Goal: Information Seeking & Learning: Find specific page/section

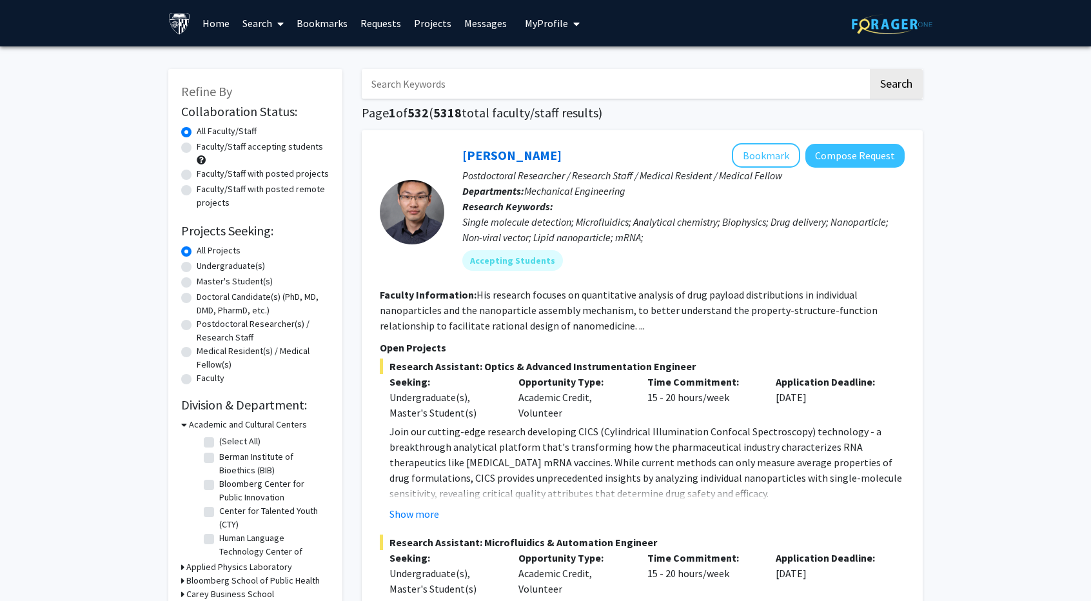
click at [439, 72] on input "Search Keywords" at bounding box center [615, 84] width 506 height 30
type input "diabetes"
click at [870, 69] on button "Search" at bounding box center [896, 84] width 53 height 30
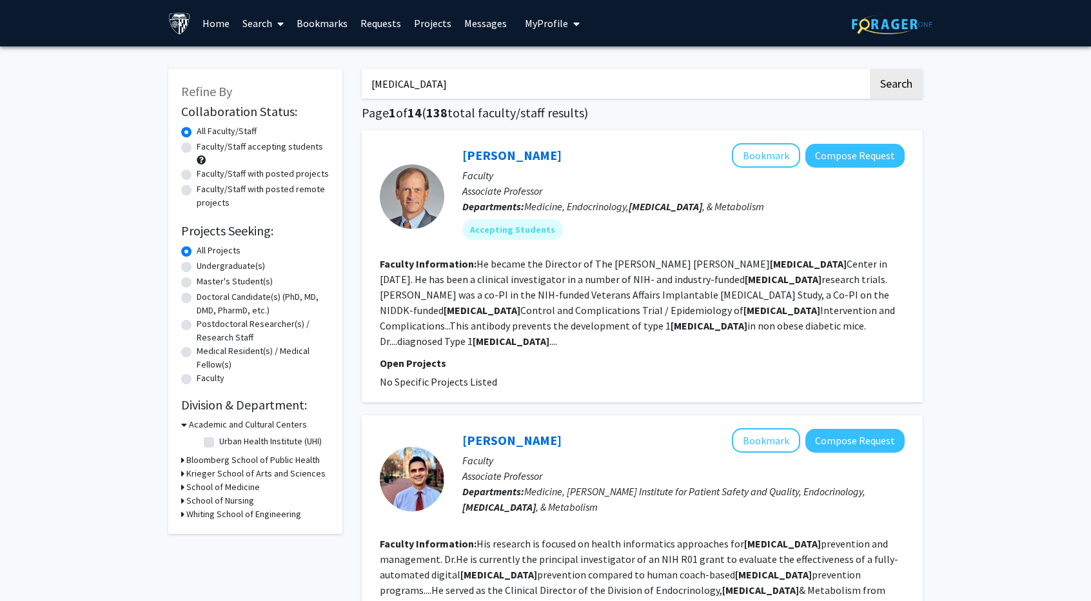
click at [198, 177] on label "Faculty/Staff with posted projects" at bounding box center [263, 174] width 132 height 14
click at [198, 175] on input "Faculty/Staff with posted projects" at bounding box center [201, 171] width 8 height 8
radio input "true"
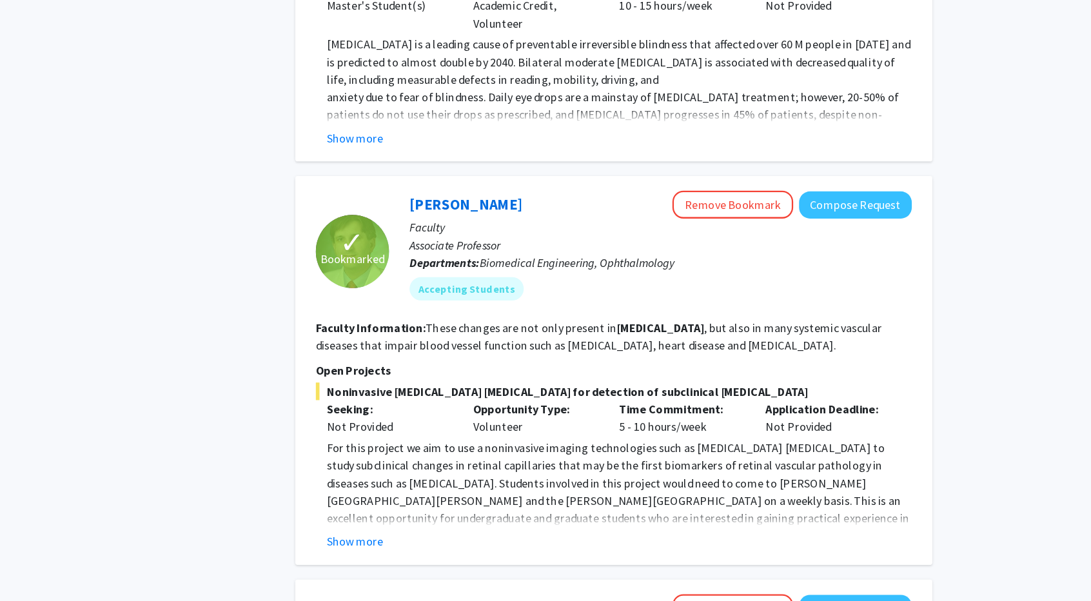
scroll to position [737, 0]
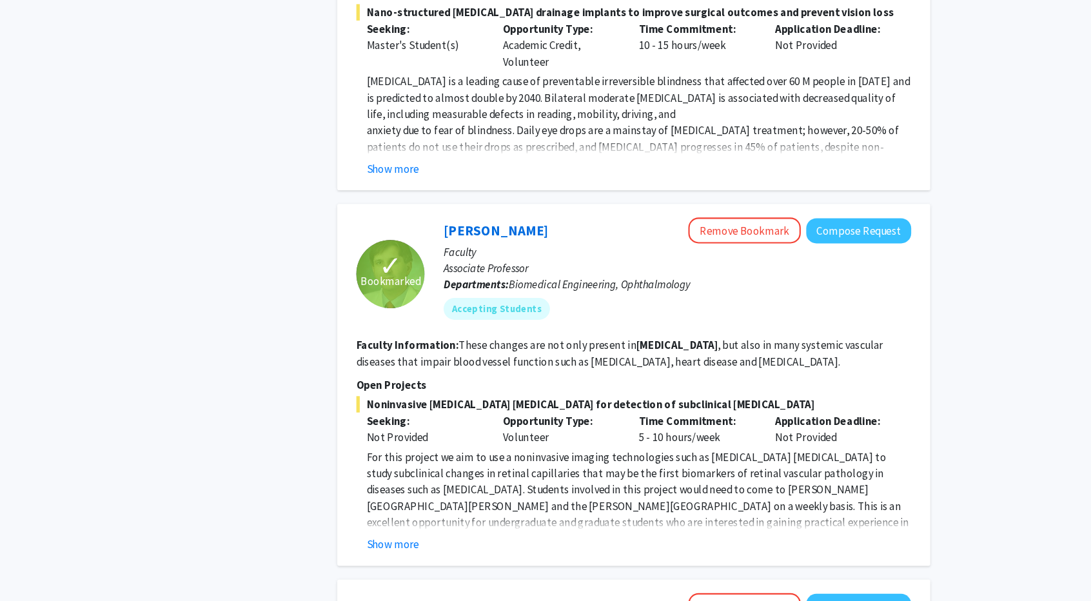
click at [899, 440] on div "Noninvasive optical coherence tomography angiography for detection of subclinic…" at bounding box center [642, 481] width 525 height 148
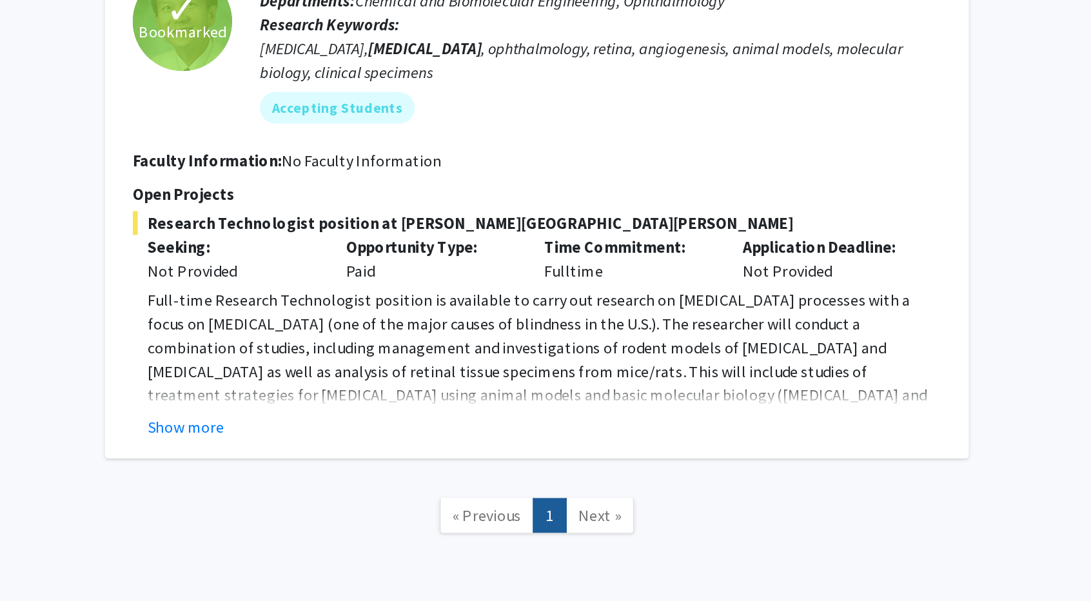
scroll to position [1214, 0]
click at [412, 428] on fg-read-more "Full-time Research Technologist position is available to carry out research on …" at bounding box center [642, 415] width 525 height 98
click at [417, 448] on button "Show more" at bounding box center [415, 455] width 50 height 15
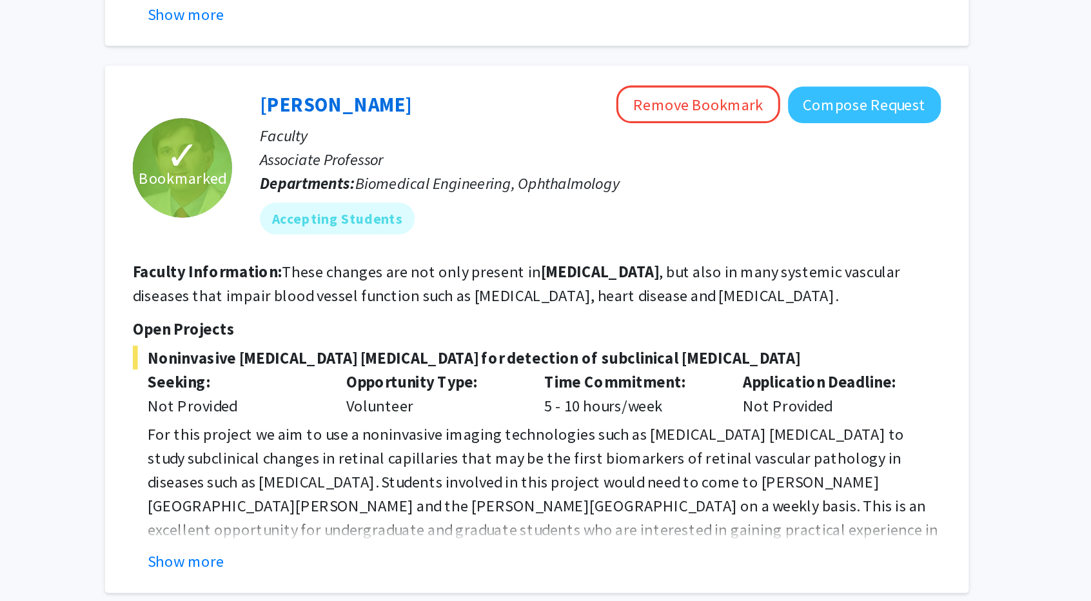
scroll to position [919, 0]
click at [419, 357] on button "Show more" at bounding box center [415, 364] width 50 height 15
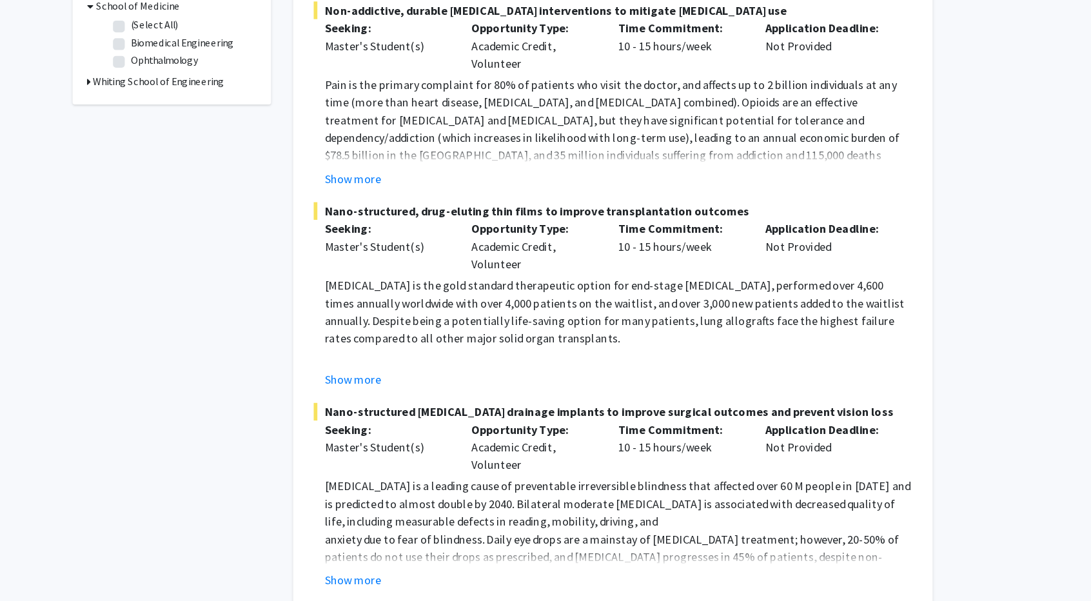
scroll to position [366, 0]
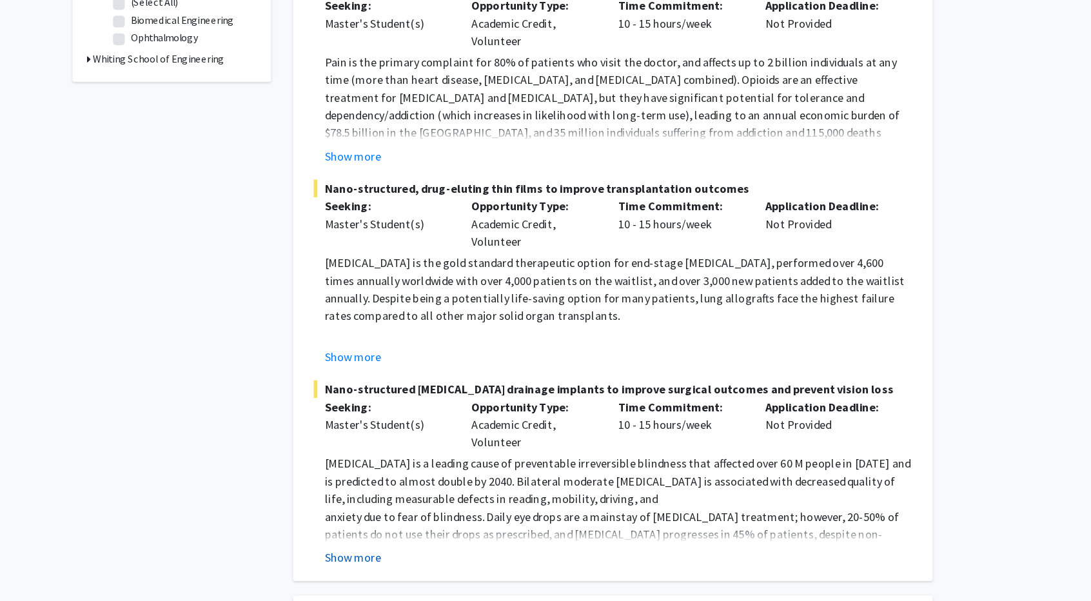
click at [413, 555] on button "Show more" at bounding box center [415, 562] width 50 height 15
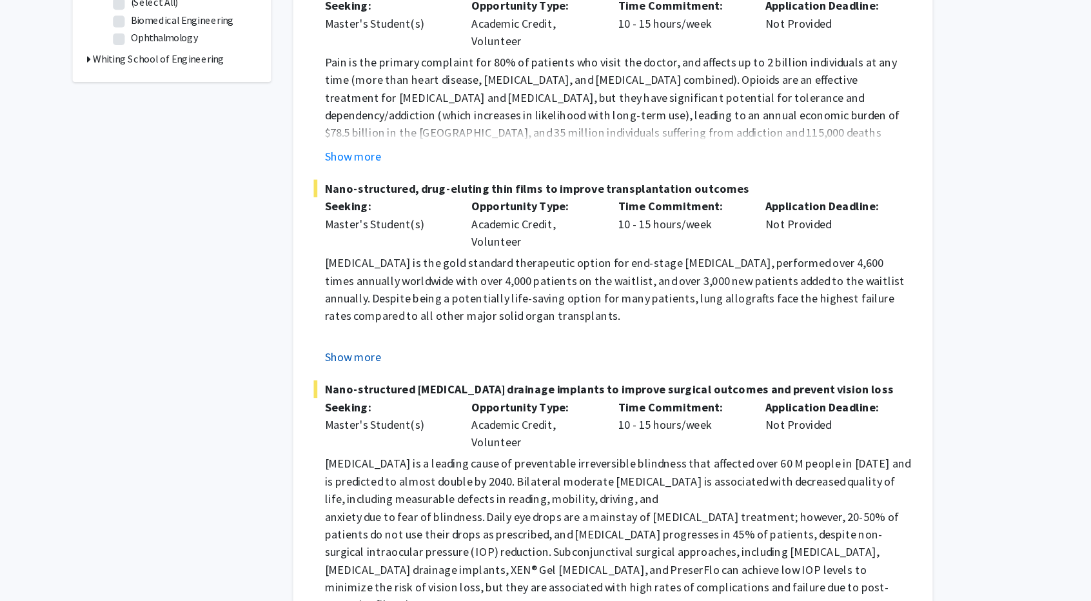
click at [423, 379] on button "Show more" at bounding box center [415, 386] width 50 height 15
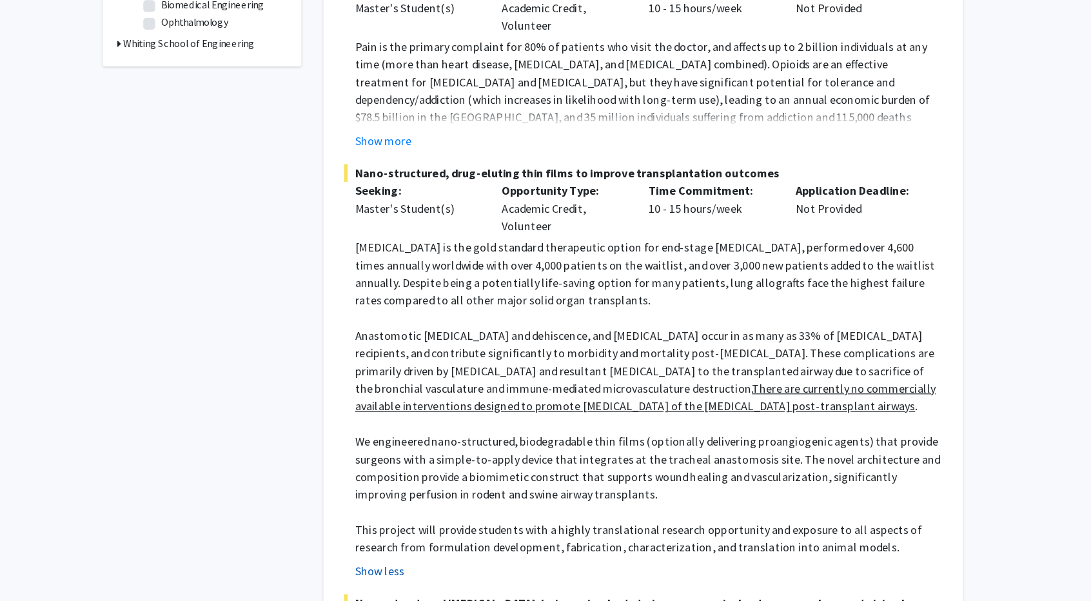
scroll to position [0, 0]
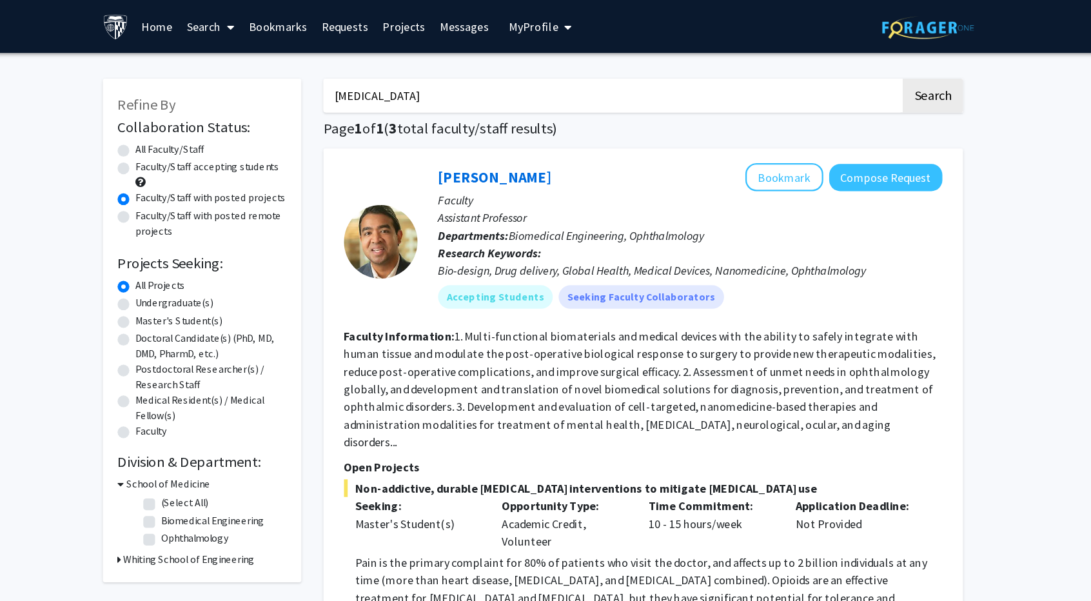
click at [190, 201] on div "Faculty/Staff with posted remote projects" at bounding box center [255, 196] width 148 height 27
click at [197, 150] on label "Faculty/Staff accepting students" at bounding box center [260, 147] width 126 height 14
click at [197, 148] on input "Faculty/Staff accepting students" at bounding box center [201, 144] width 8 height 8
radio input "true"
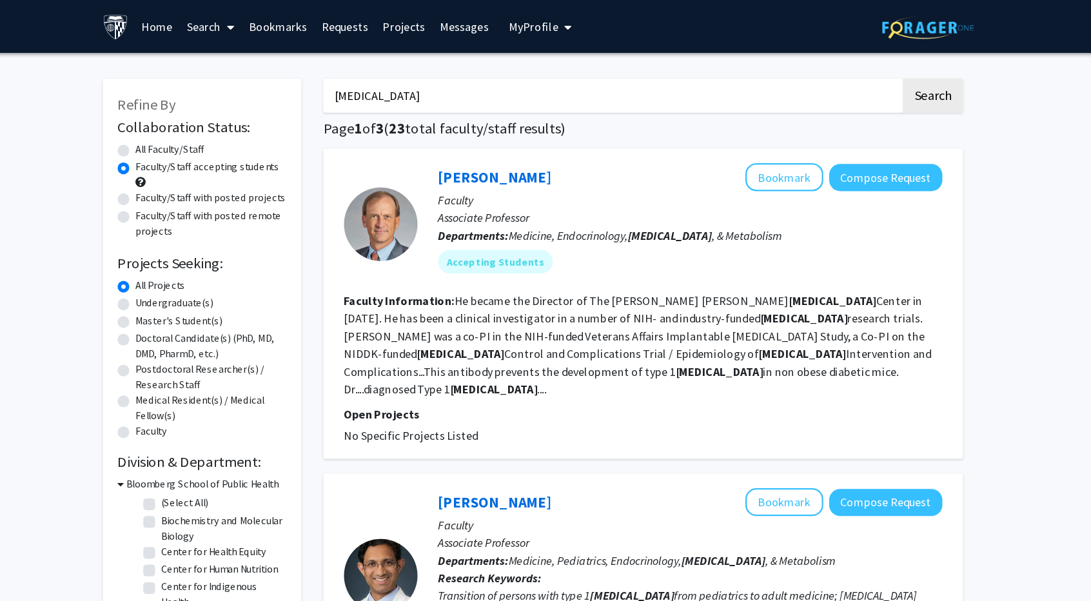
click at [550, 335] on b "diabetes" at bounding box center [511, 341] width 77 height 13
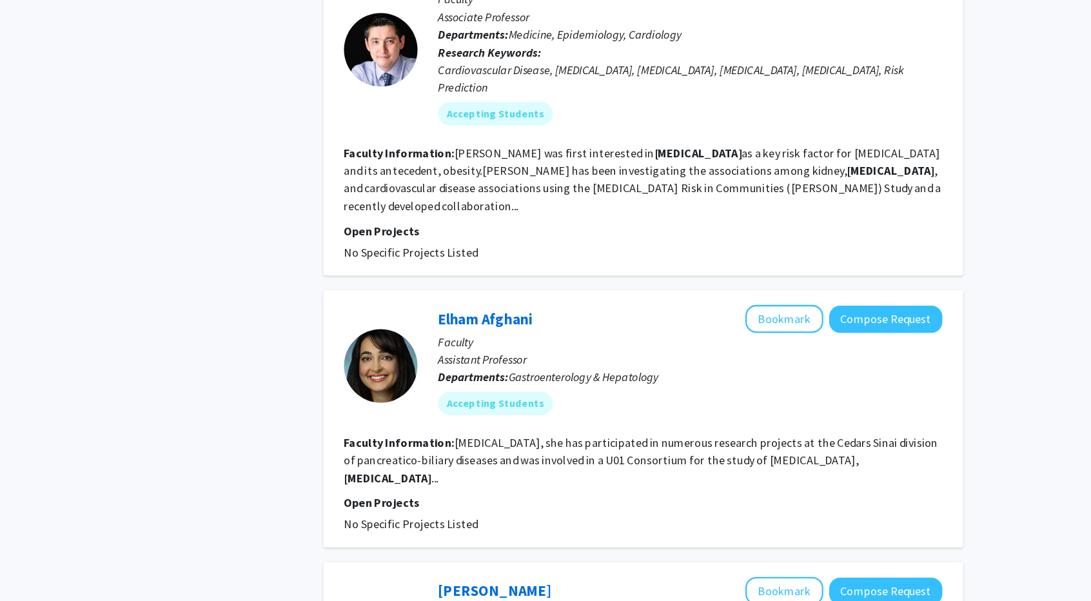
scroll to position [1862, 0]
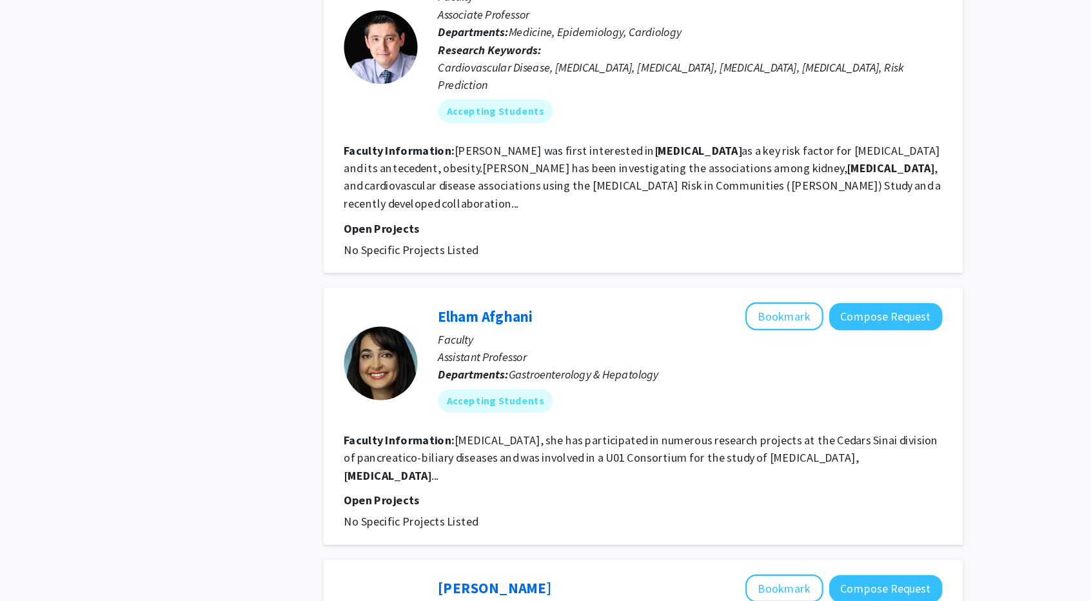
click at [457, 484] on b "diabetes" at bounding box center [418, 490] width 77 height 13
click at [512, 343] on link "Elham Afghani" at bounding box center [503, 351] width 83 height 16
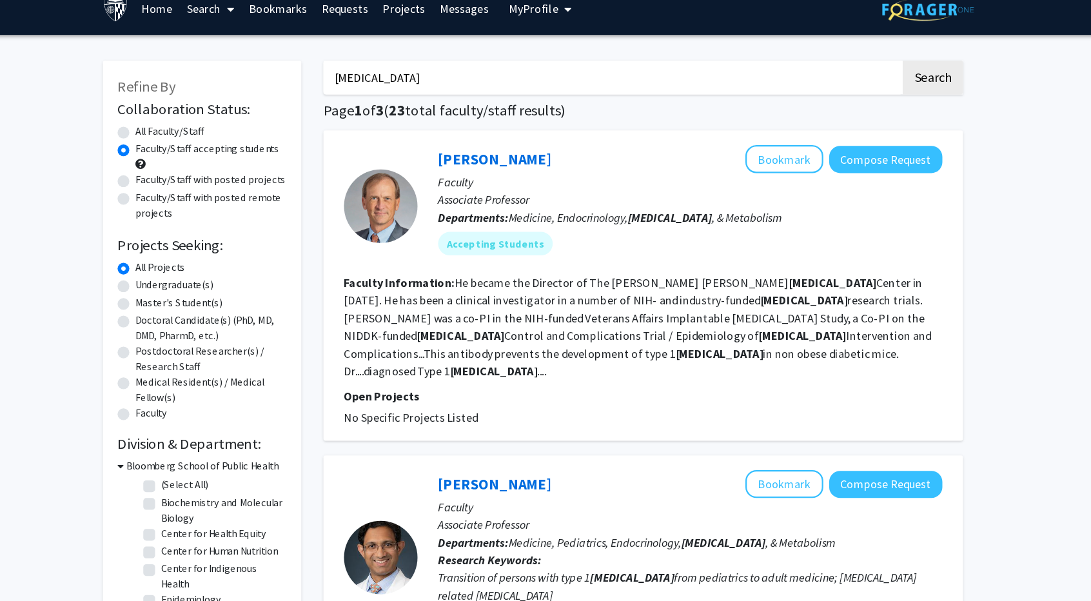
drag, startPoint x: 438, startPoint y: 85, endPoint x: 336, endPoint y: 88, distance: 102.0
click at [197, 135] on label "All Faculty/Staff" at bounding box center [227, 131] width 60 height 14
click at [197, 133] on input "All Faculty/Staff" at bounding box center [201, 128] width 8 height 8
radio input "true"
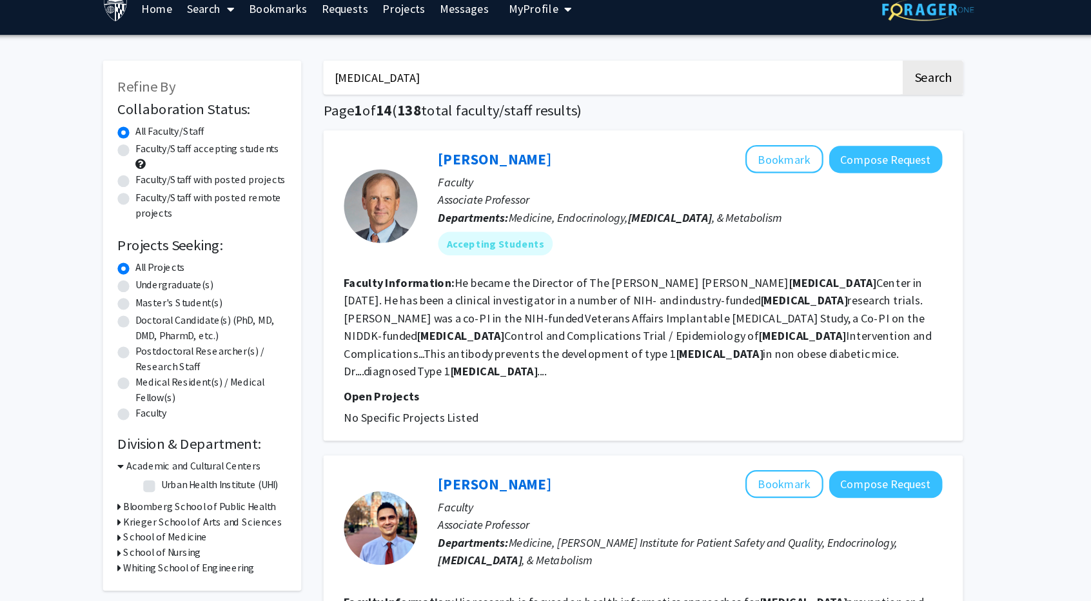
drag, startPoint x: 427, startPoint y: 83, endPoint x: 349, endPoint y: 84, distance: 78.1
click at [870, 69] on button "Search" at bounding box center [896, 84] width 53 height 30
drag, startPoint x: 434, startPoint y: 92, endPoint x: 338, endPoint y: 104, distance: 96.8
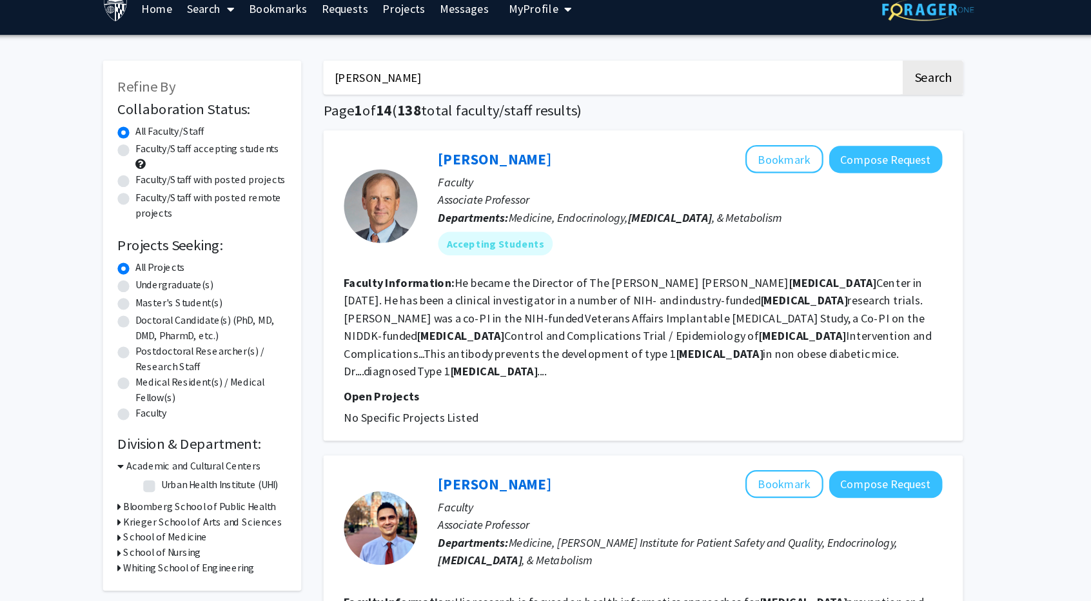
type input "eva tseng"
click at [870, 69] on button "Search" at bounding box center [896, 84] width 53 height 30
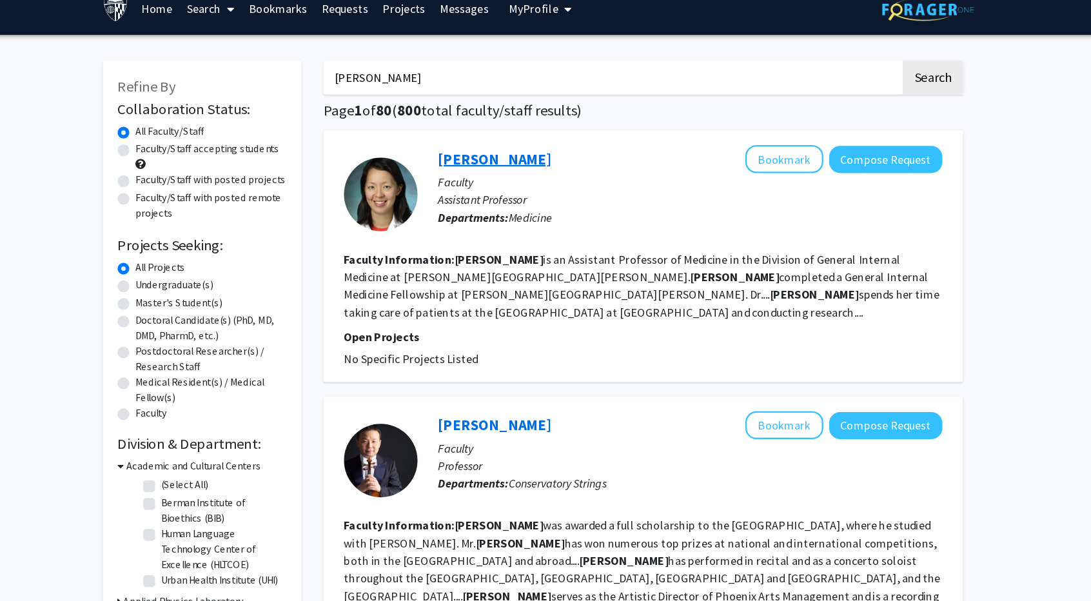
click at [499, 153] on link "Eva Tseng" at bounding box center [511, 155] width 99 height 16
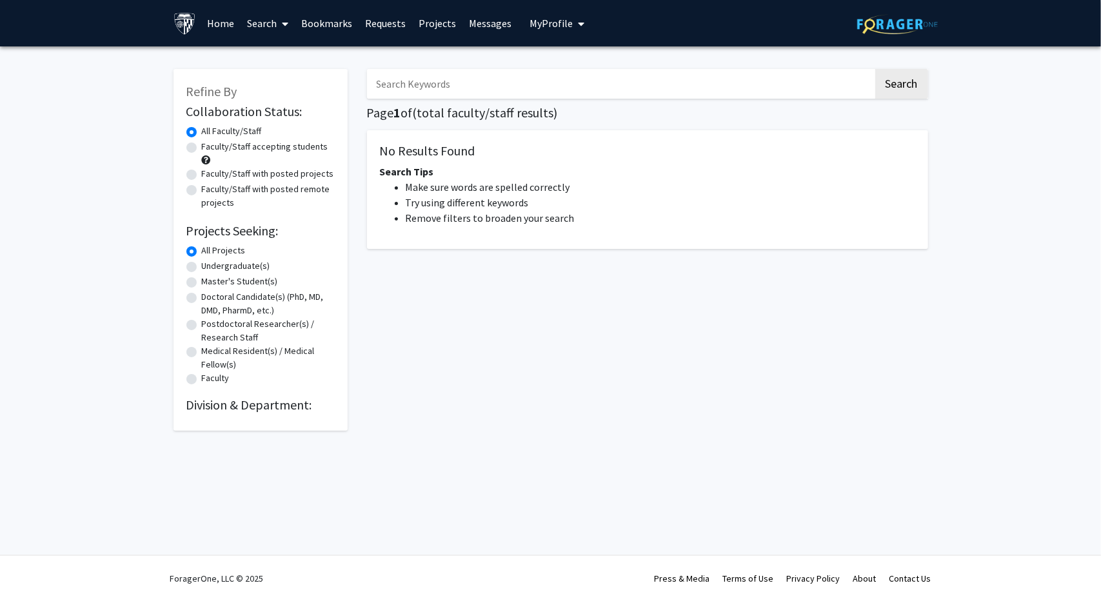
click at [499, 89] on input "Search Keywords" at bounding box center [620, 84] width 506 height 30
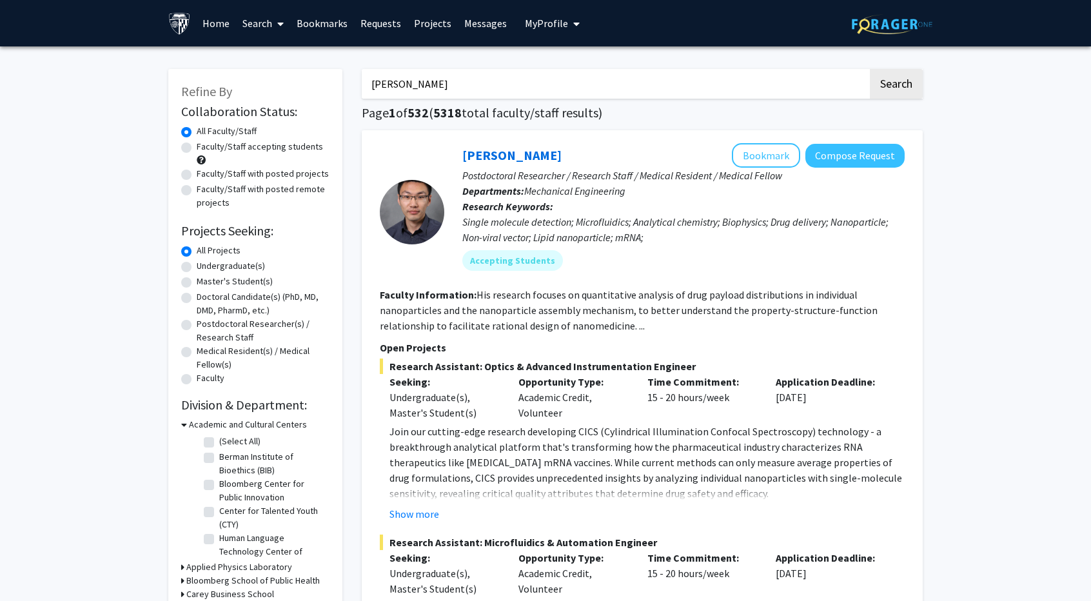
type input "donner"
click at [870, 69] on button "Search" at bounding box center [896, 84] width 53 height 30
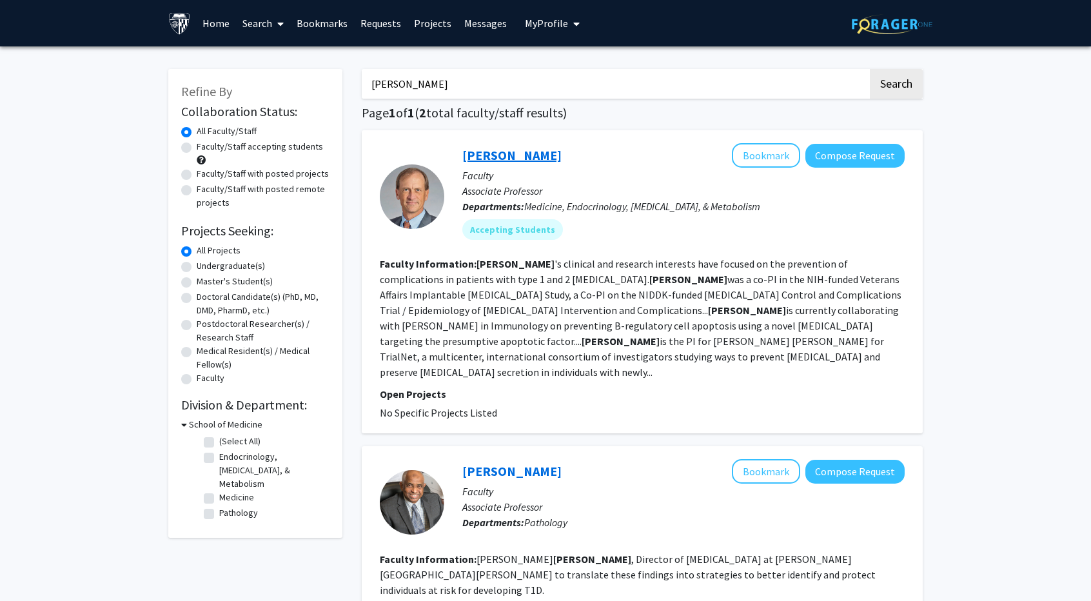
click at [541, 154] on link "Thomas Donner" at bounding box center [511, 155] width 99 height 16
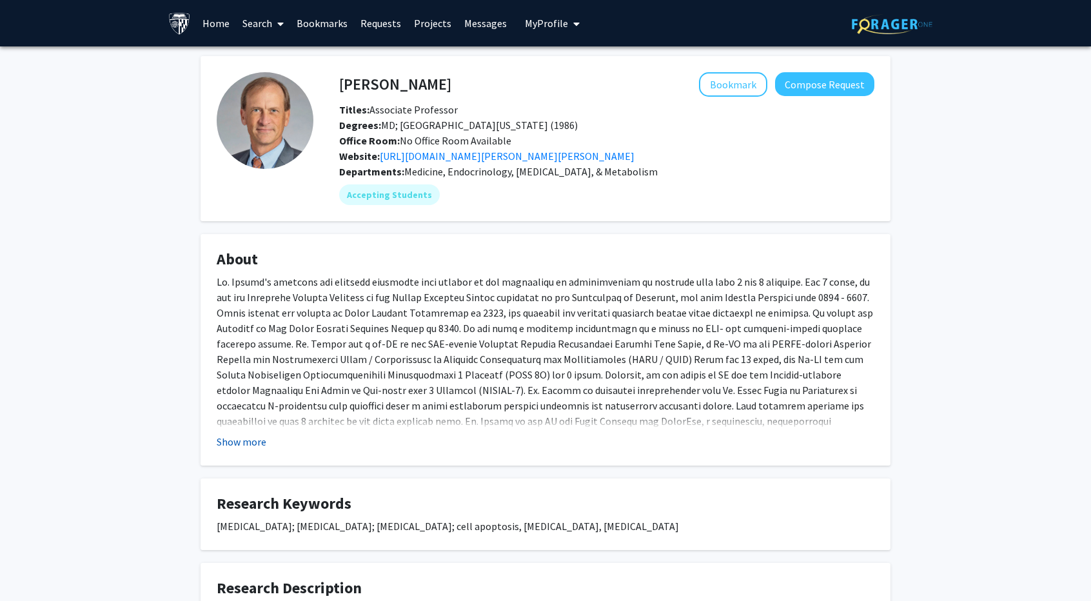
click at [235, 439] on button "Show more" at bounding box center [242, 441] width 50 height 15
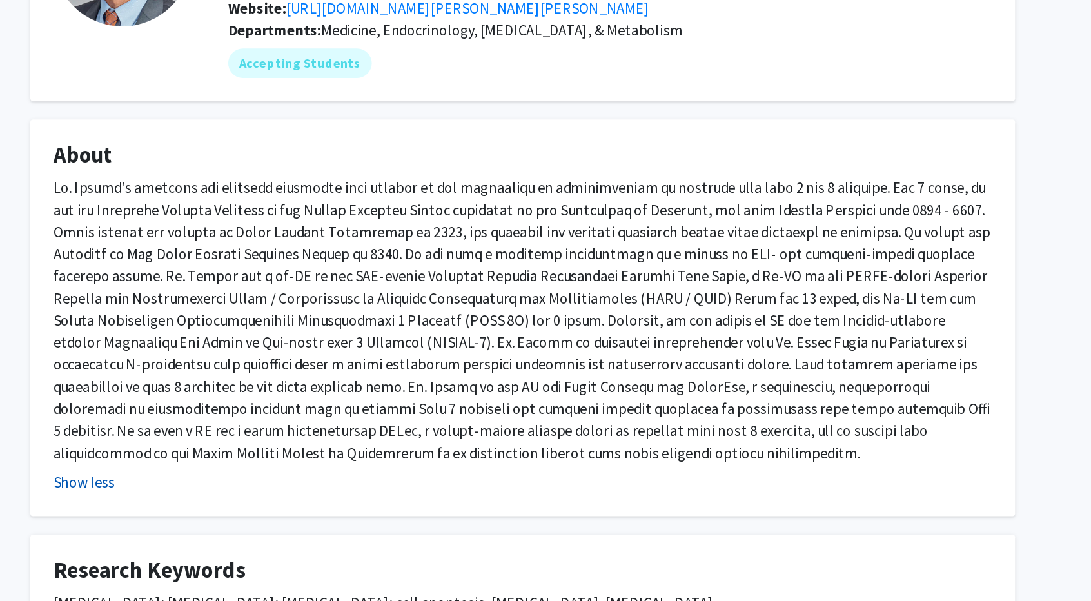
scroll to position [6, 0]
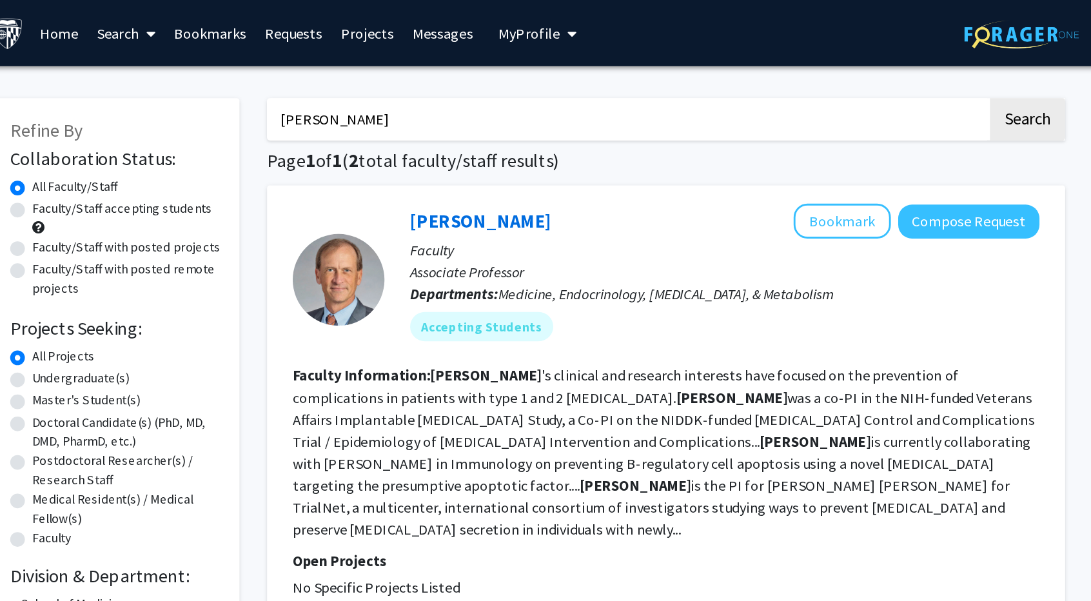
click at [481, 79] on input "donner" at bounding box center [615, 84] width 506 height 30
paste input "Chiadi Ndumele"
type input "Chiadi Ndumele"
click at [870, 69] on button "Search" at bounding box center [896, 84] width 53 height 30
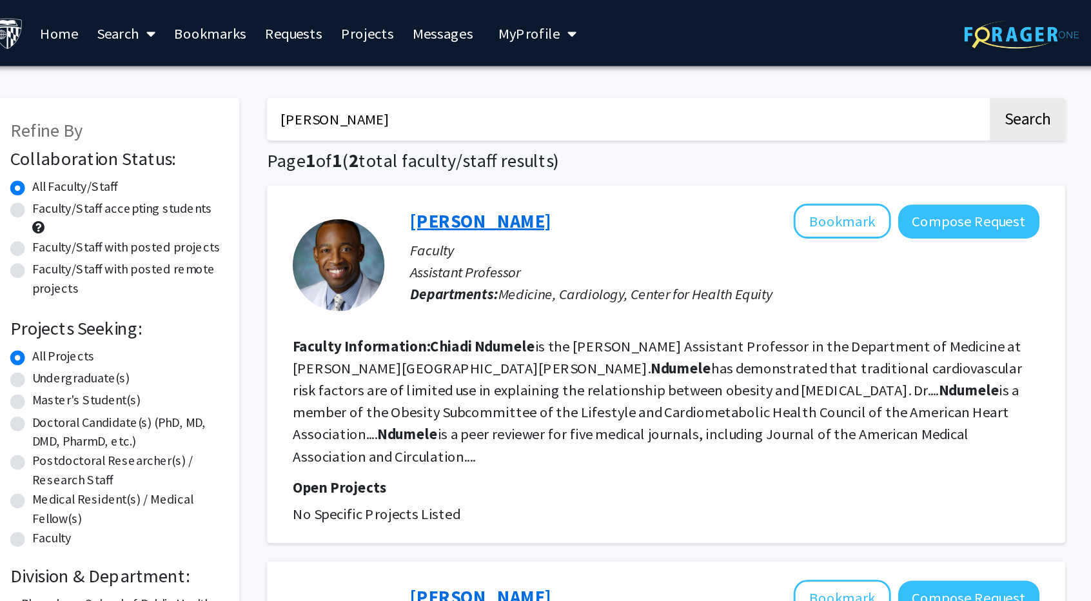
click at [527, 150] on link "Chiadi Ndumele" at bounding box center [511, 155] width 99 height 16
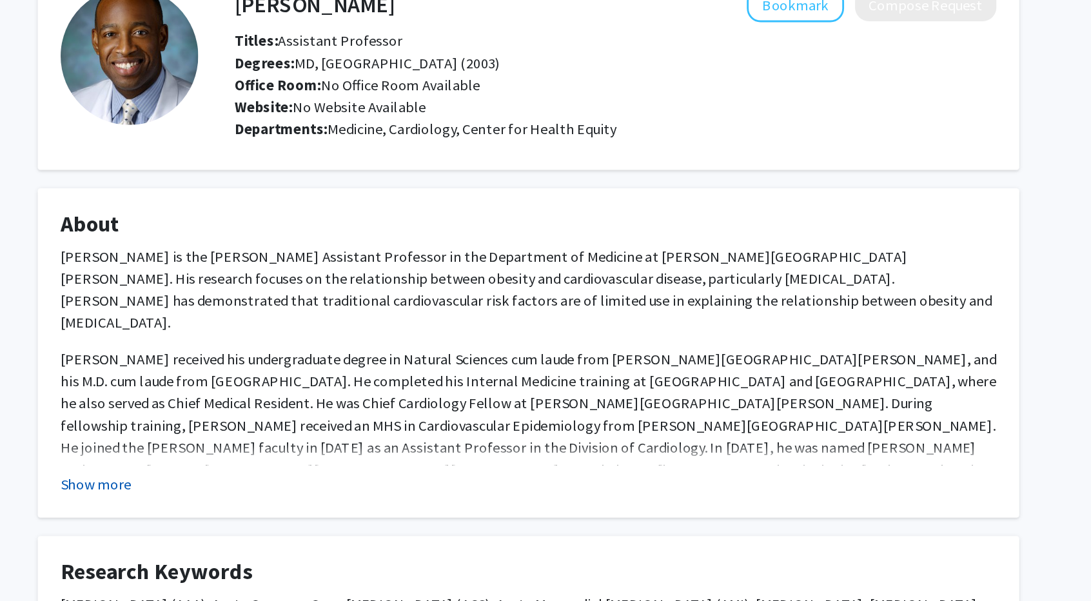
click at [225, 425] on button "Show more" at bounding box center [242, 420] width 50 height 15
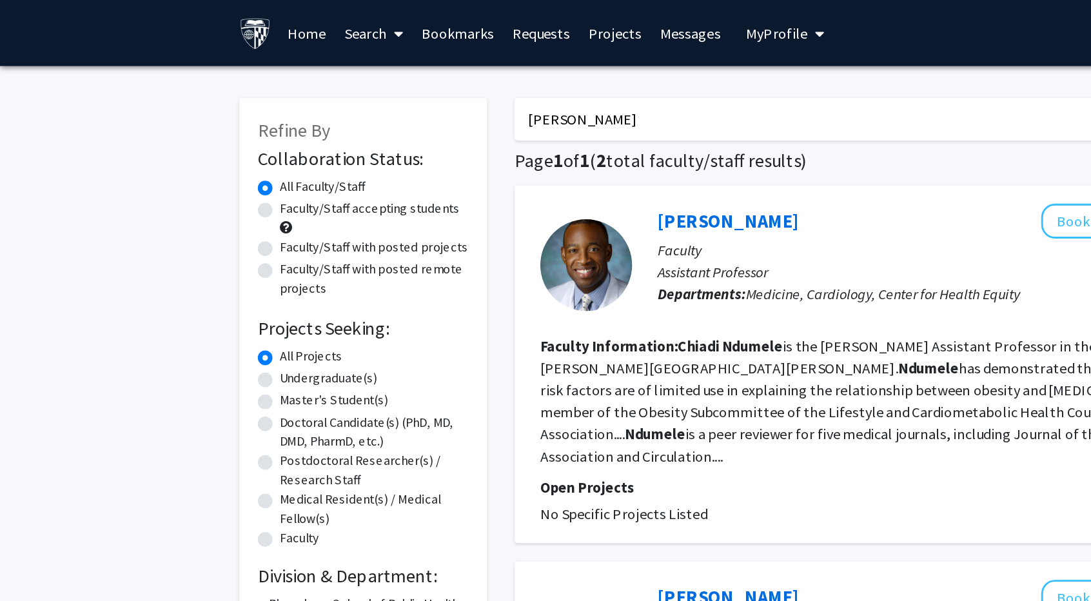
drag, startPoint x: 435, startPoint y: 81, endPoint x: 350, endPoint y: 84, distance: 85.2
click at [350, 84] on div "Refine By Collaboration Status: Collaboration Status All Faculty/Staff Collabor…" at bounding box center [546, 440] width 774 height 768
paste input "Rita Rastogi Kalyani"
type input "Rita Rastogi Kalyani"
click at [870, 69] on button "Search" at bounding box center [896, 84] width 53 height 30
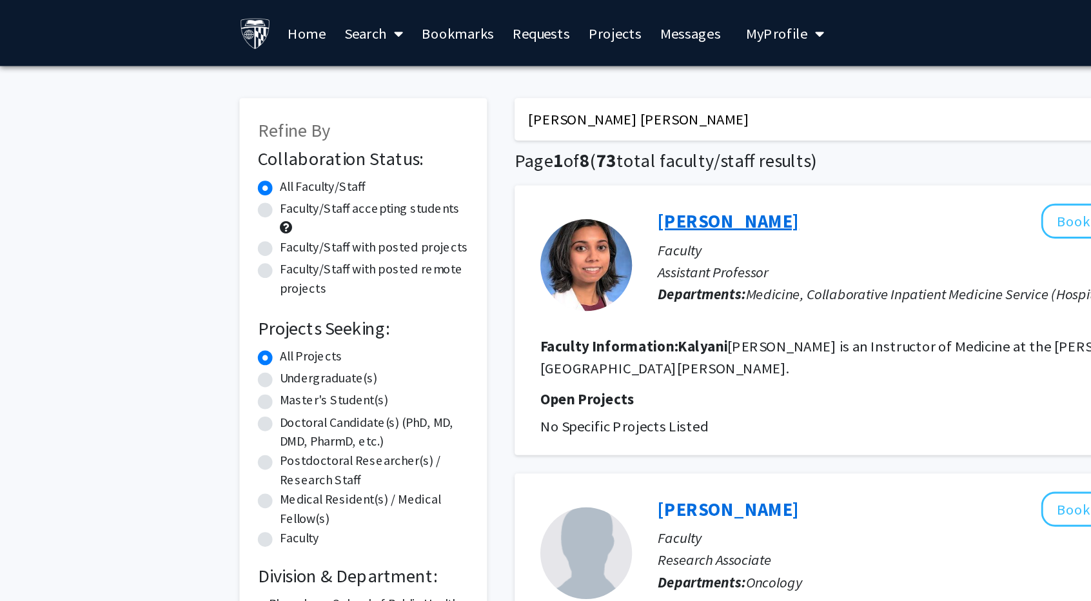
click at [543, 161] on link "Kalyani Kumar" at bounding box center [511, 155] width 99 height 16
drag, startPoint x: 435, startPoint y: 86, endPoint x: 348, endPoint y: 92, distance: 87.9
paste input "[PERSON_NAME] [PERSON_NAME]"
type input "[PERSON_NAME] [PERSON_NAME]"
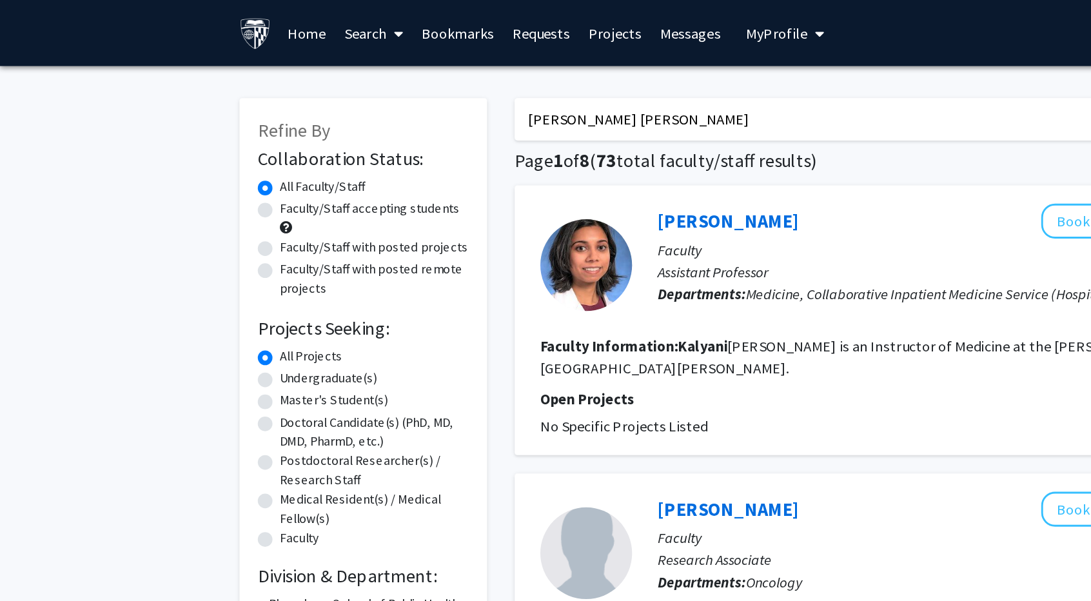
click at [870, 69] on button "Search" at bounding box center [896, 84] width 53 height 30
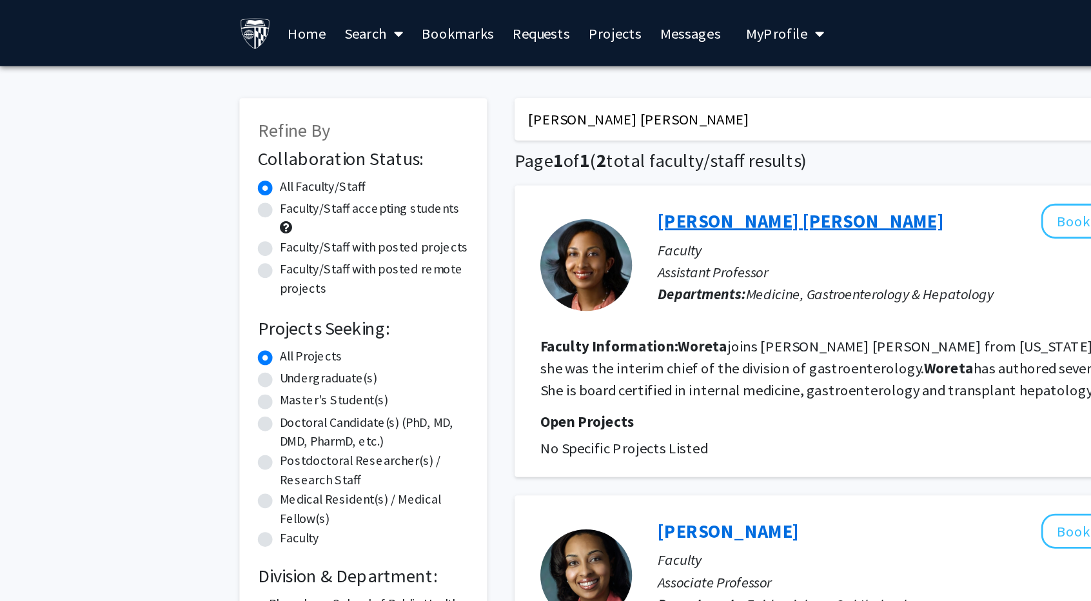
click at [503, 159] on link "[PERSON_NAME] [PERSON_NAME]" at bounding box center [562, 155] width 201 height 16
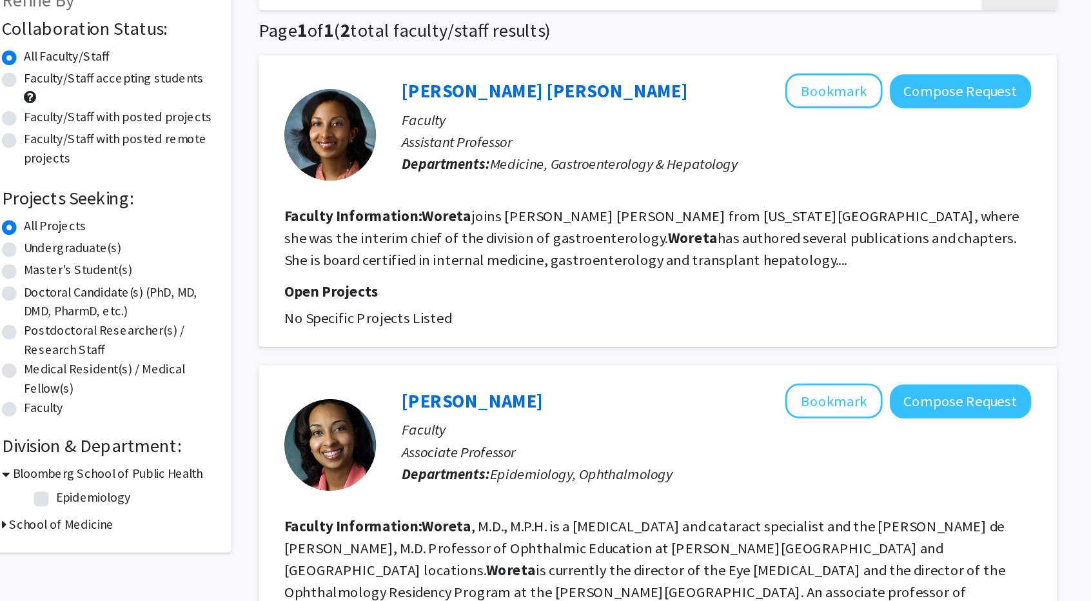
scroll to position [41, 0]
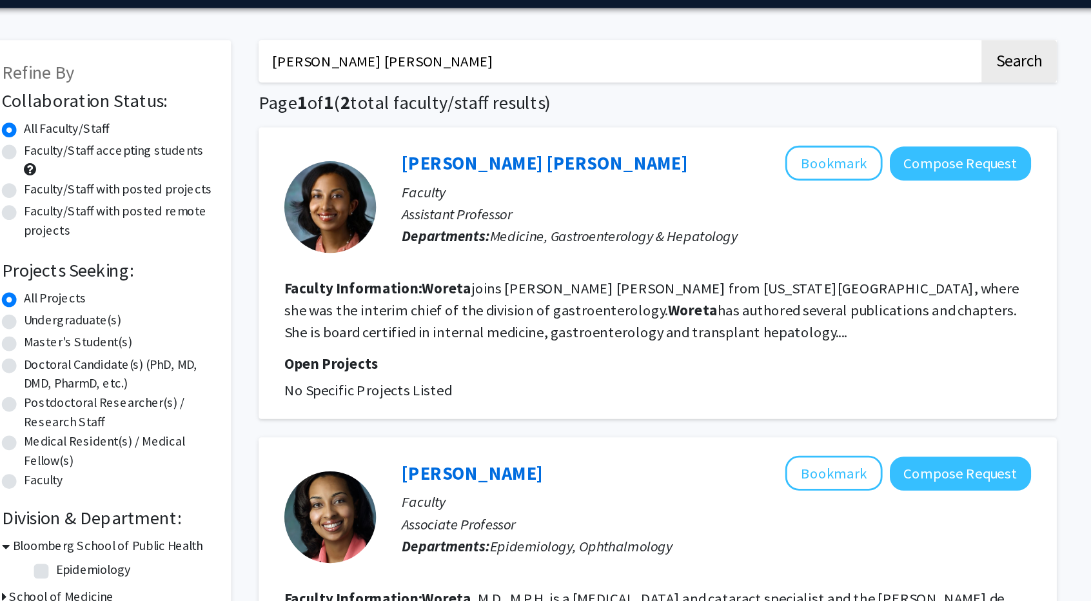
click at [724, 38] on input "[PERSON_NAME] [PERSON_NAME]" at bounding box center [615, 43] width 506 height 30
paste input "Vikesh Singh, MD MSc"
type input "Vikesh Singh, MD MSc"
click at [870, 28] on button "Search" at bounding box center [896, 43] width 53 height 30
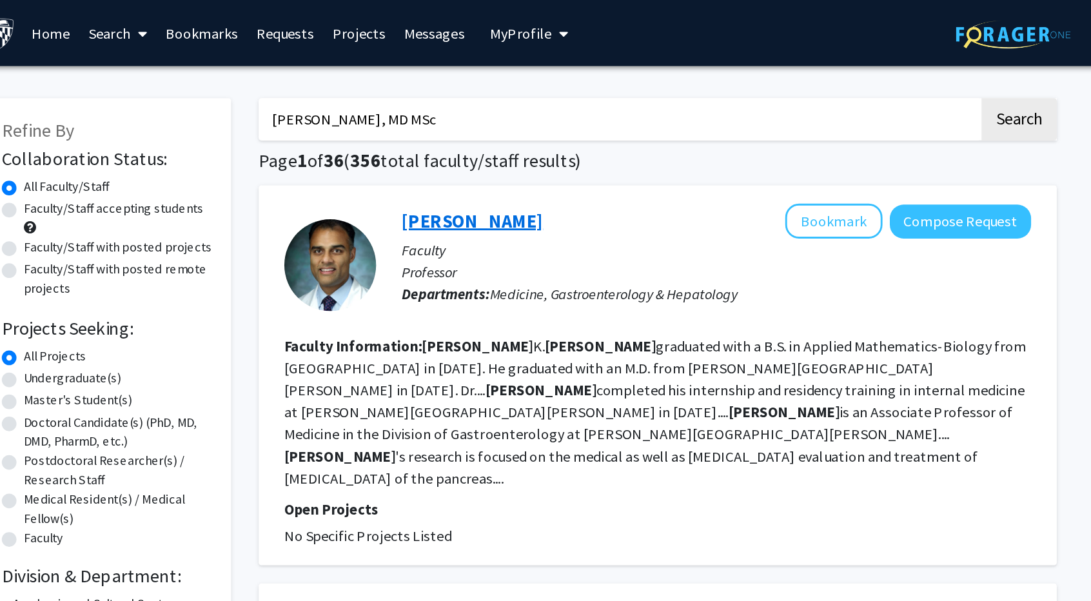
click at [525, 155] on link "Vikesh Singh" at bounding box center [511, 155] width 99 height 16
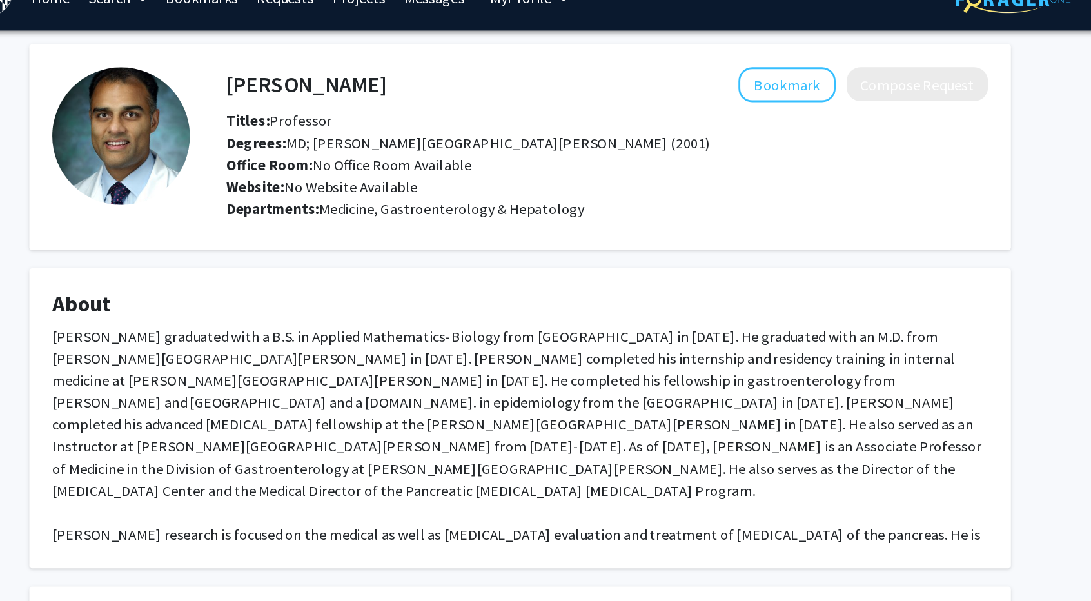
scroll to position [18, 0]
